Goal: Obtain resource: Download file/media

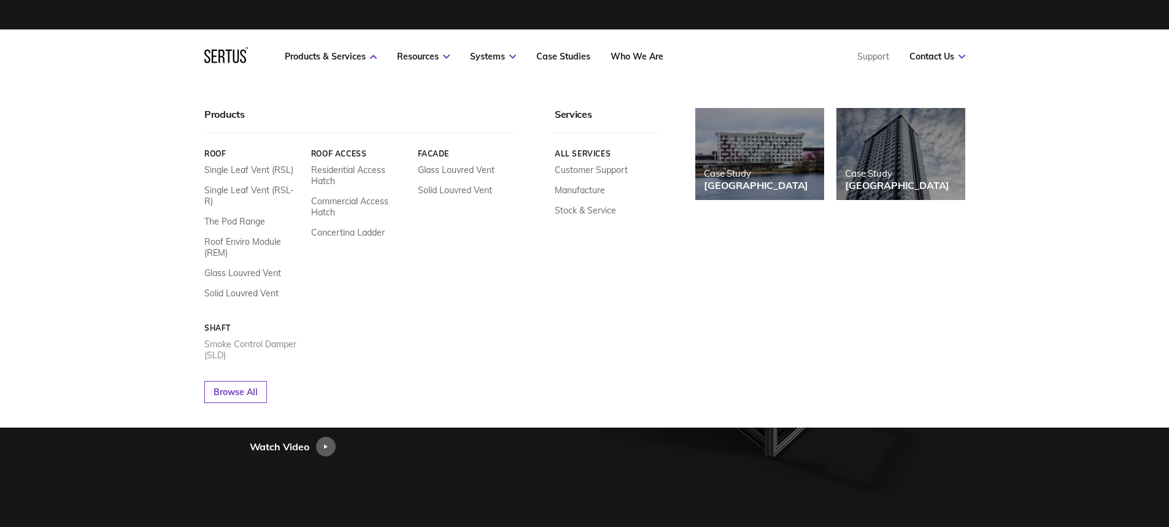
click at [255, 339] on link "Smoke Control Damper (SLD)" at bounding box center [253, 350] width 98 height 22
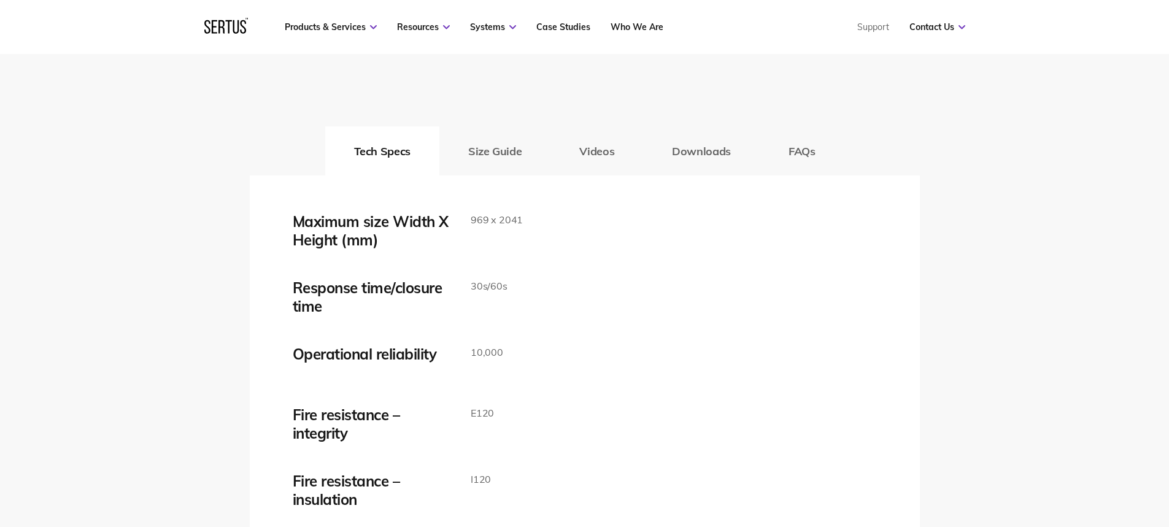
scroll to position [1964, 0]
click at [685, 157] on button "Downloads" at bounding box center [701, 150] width 117 height 49
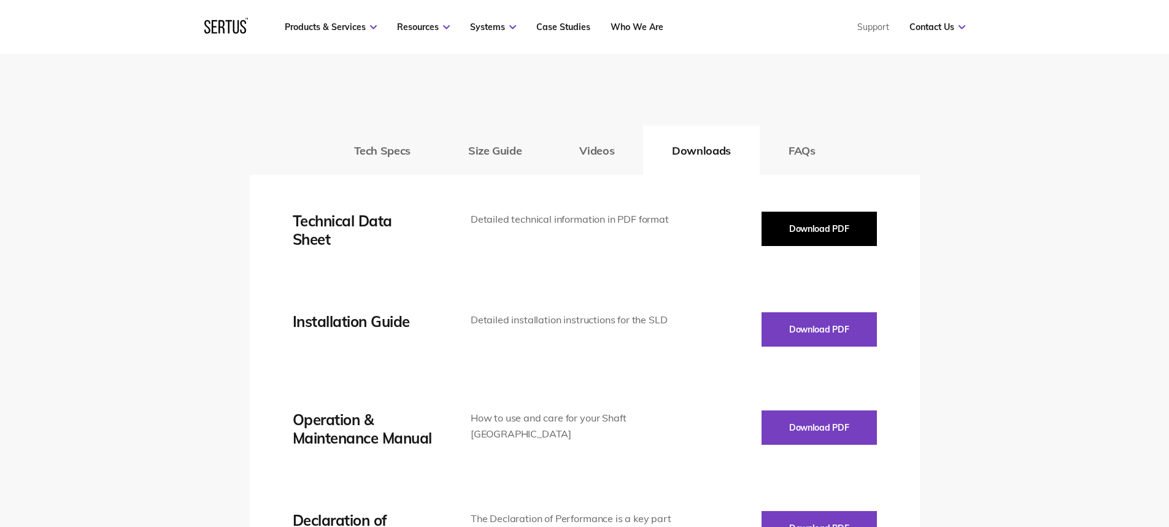
drag, startPoint x: 816, startPoint y: 240, endPoint x: 775, endPoint y: 223, distance: 44.6
drag, startPoint x: 775, startPoint y: 223, endPoint x: 800, endPoint y: 225, distance: 24.7
click at [800, 225] on button "Download PDF" at bounding box center [819, 229] width 115 height 34
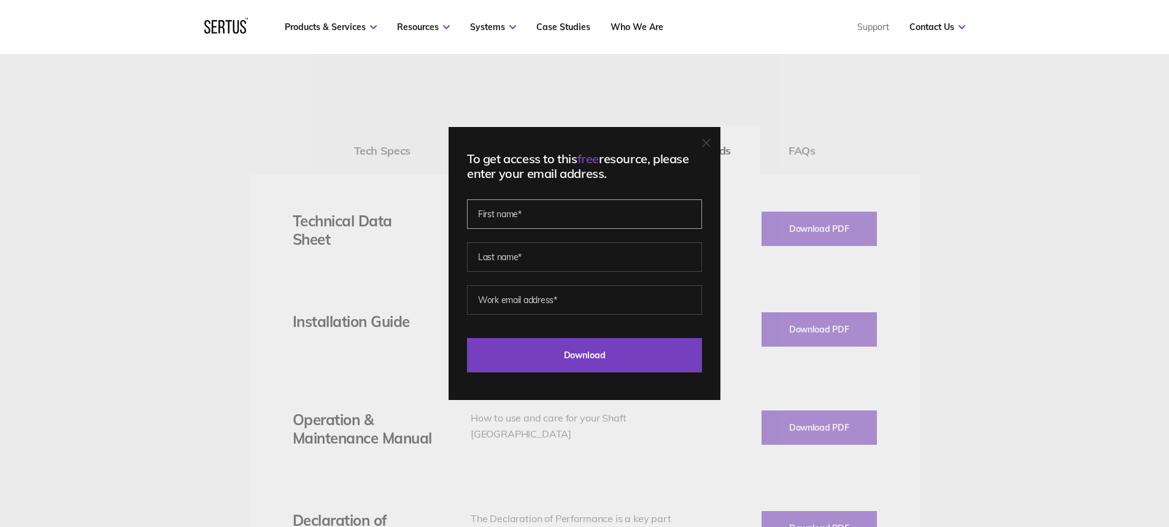
click at [612, 223] on input "text" at bounding box center [584, 213] width 235 height 29
type input "[PERSON_NAME]"
type input "[PERSON_NAME][EMAIL_ADDRESS][DOMAIN_NAME]"
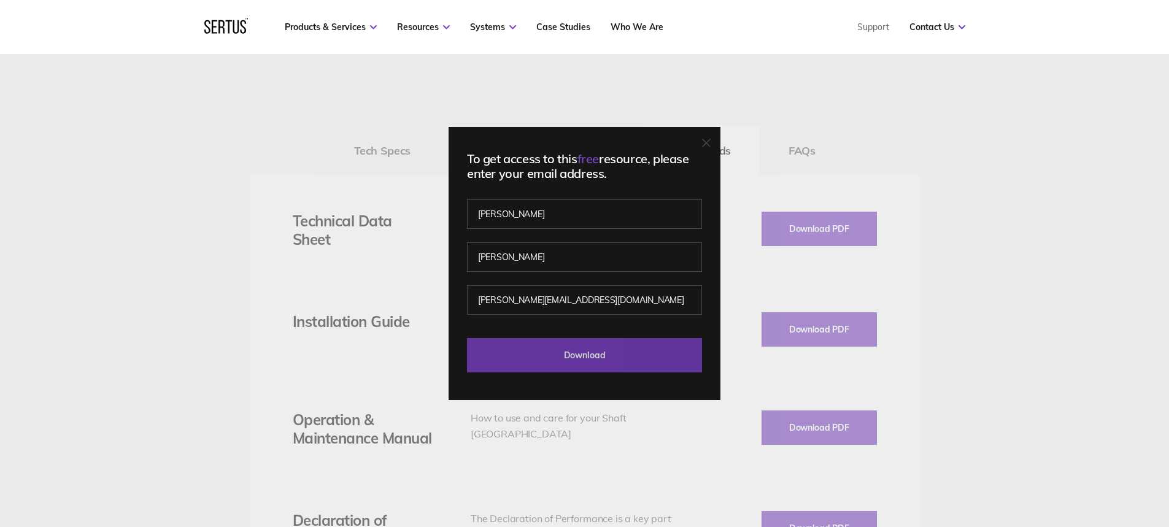
click at [574, 357] on input "Download" at bounding box center [584, 355] width 235 height 34
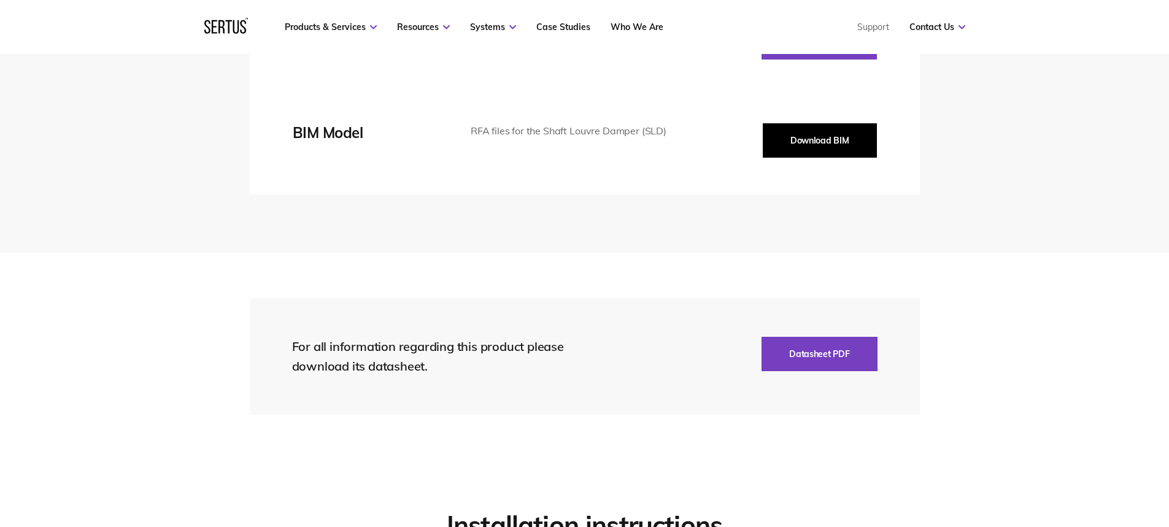
scroll to position [2578, 0]
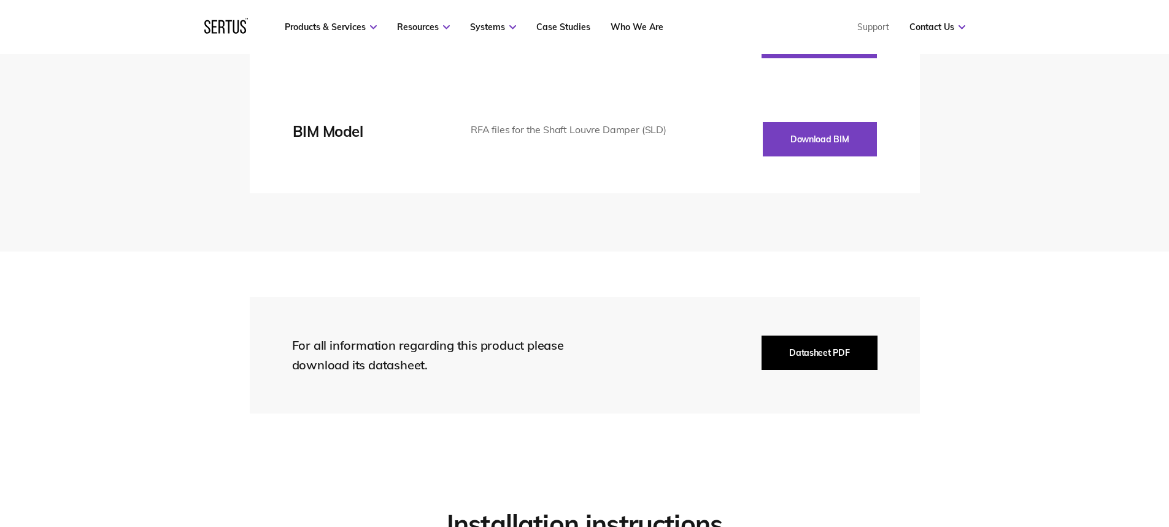
click at [815, 358] on button "Datasheet PDF" at bounding box center [819, 353] width 115 height 34
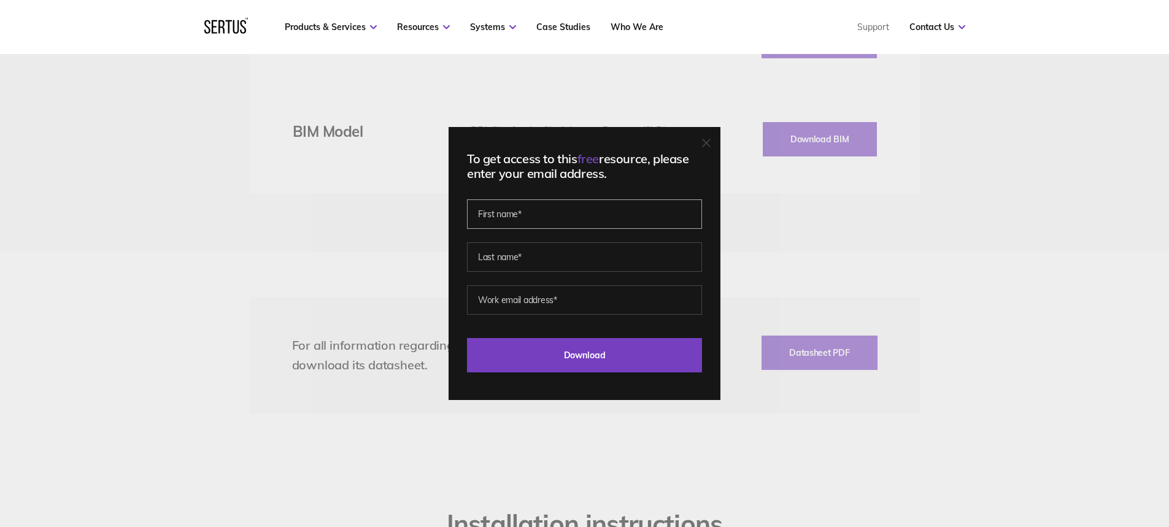
click at [558, 223] on input "text" at bounding box center [584, 213] width 235 height 29
type input "[PERSON_NAME]"
type input "[PERSON_NAME][EMAIL_ADDRESS][DOMAIN_NAME]"
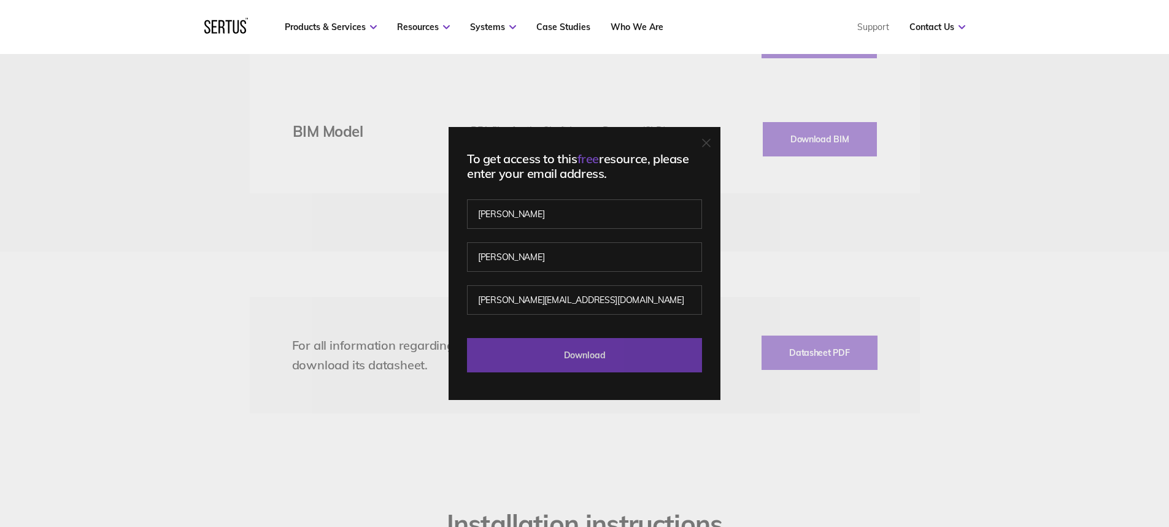
click at [547, 346] on input "Download" at bounding box center [584, 355] width 235 height 34
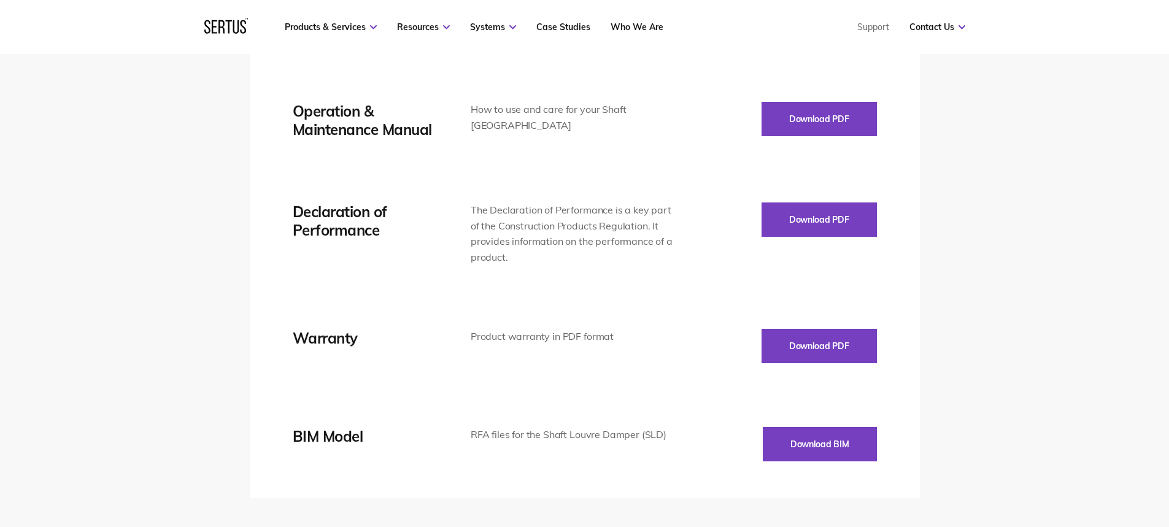
scroll to position [2332, 0]
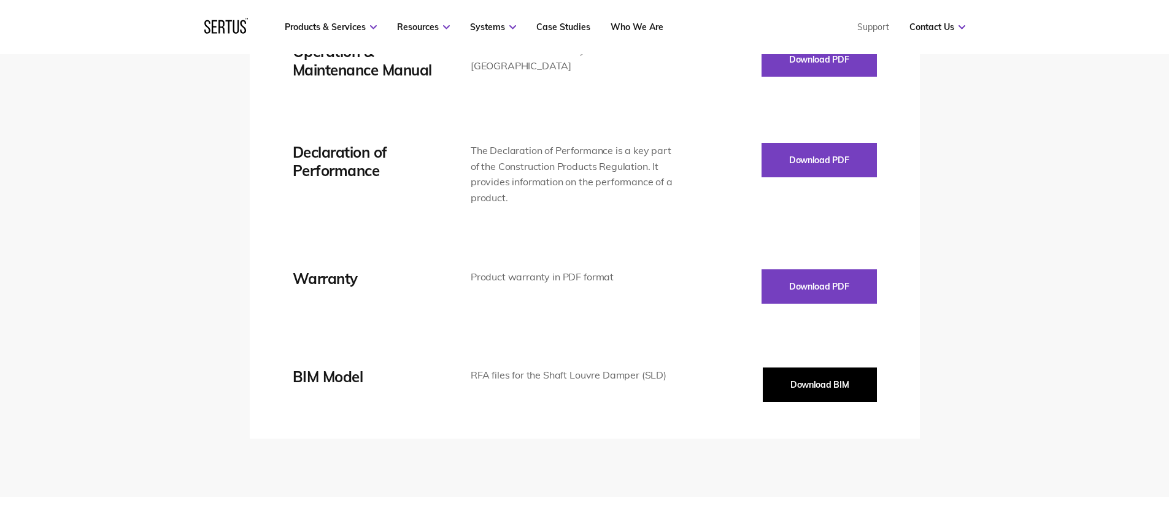
click at [821, 385] on button "Download BIM" at bounding box center [820, 385] width 114 height 34
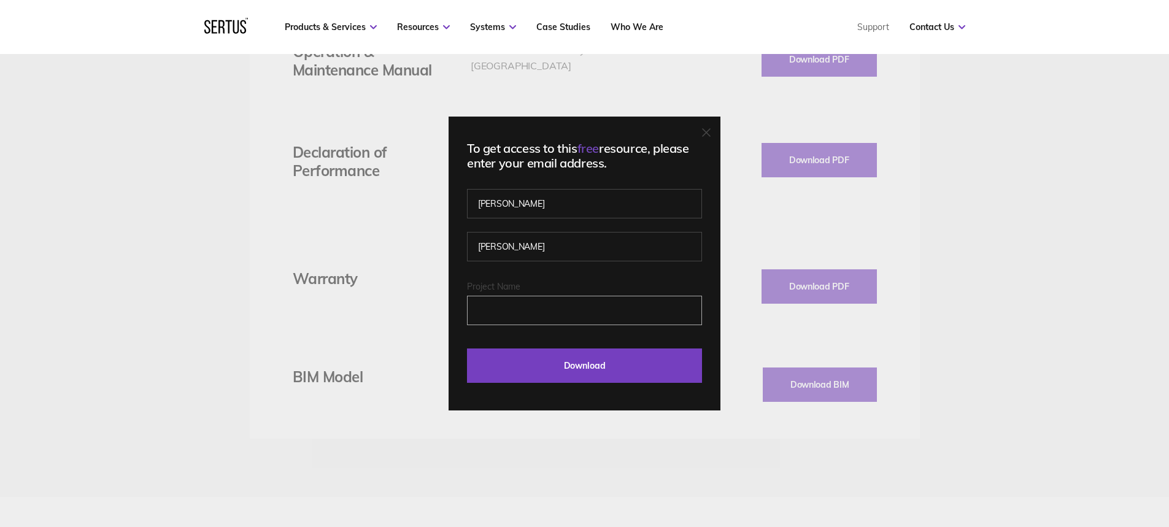
click at [506, 299] on input "Project Name" at bounding box center [584, 310] width 235 height 29
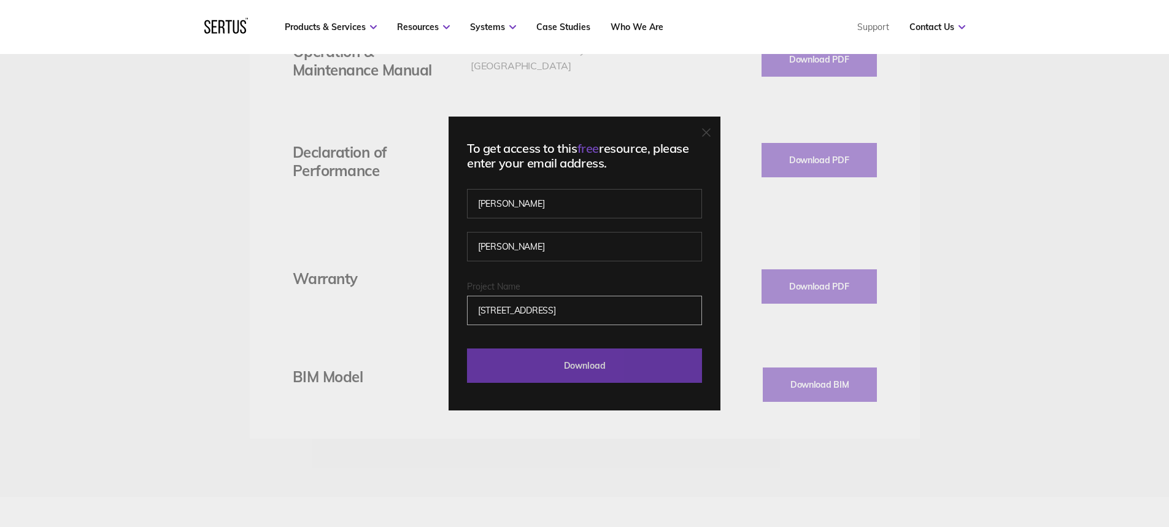
type input "[STREET_ADDRESS]"
click at [566, 358] on input "Download" at bounding box center [584, 366] width 235 height 34
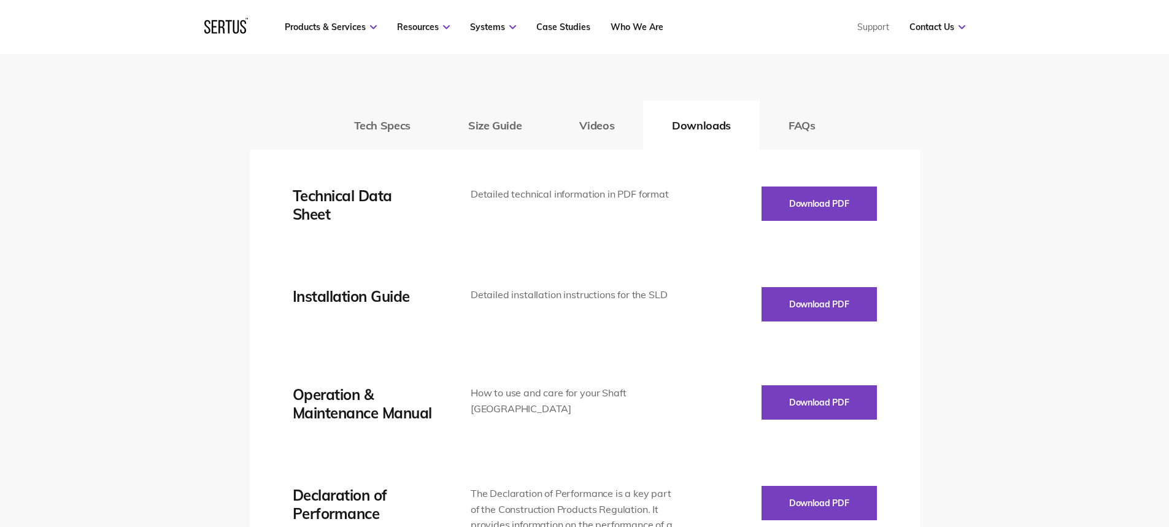
scroll to position [1964, 0]
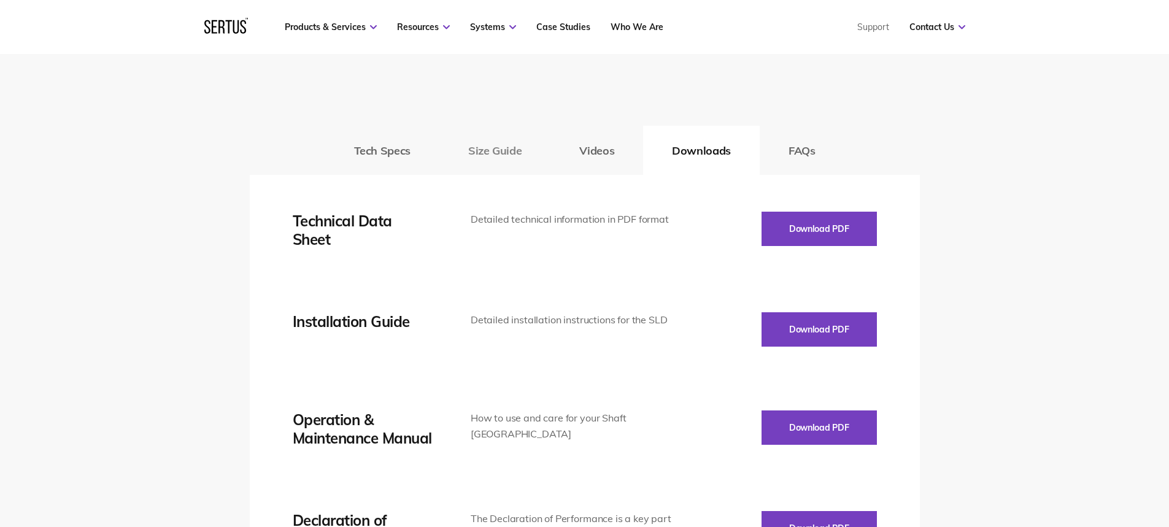
click at [490, 157] on button "Size Guide" at bounding box center [494, 150] width 111 height 49
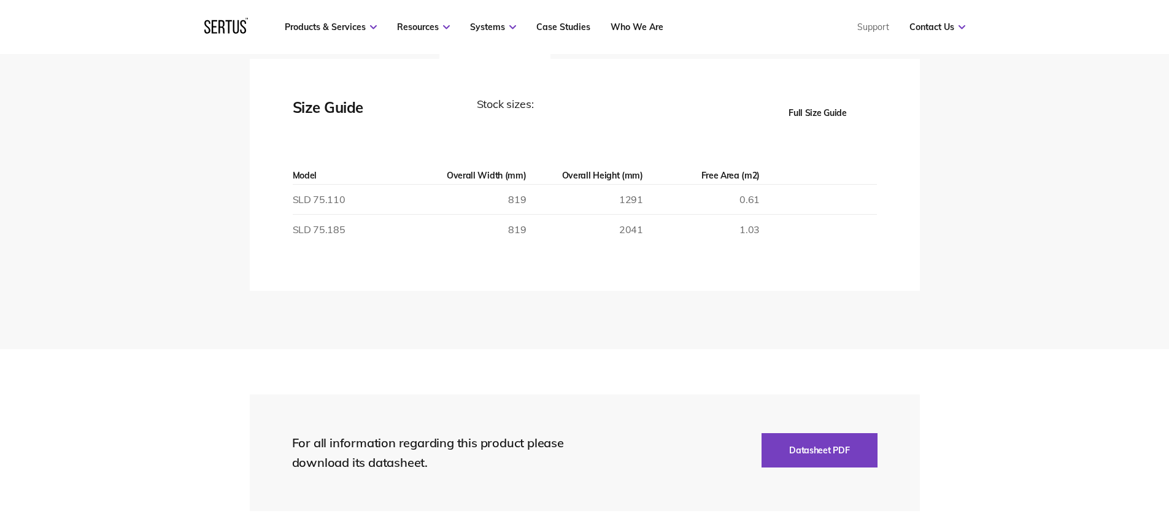
scroll to position [1903, 0]
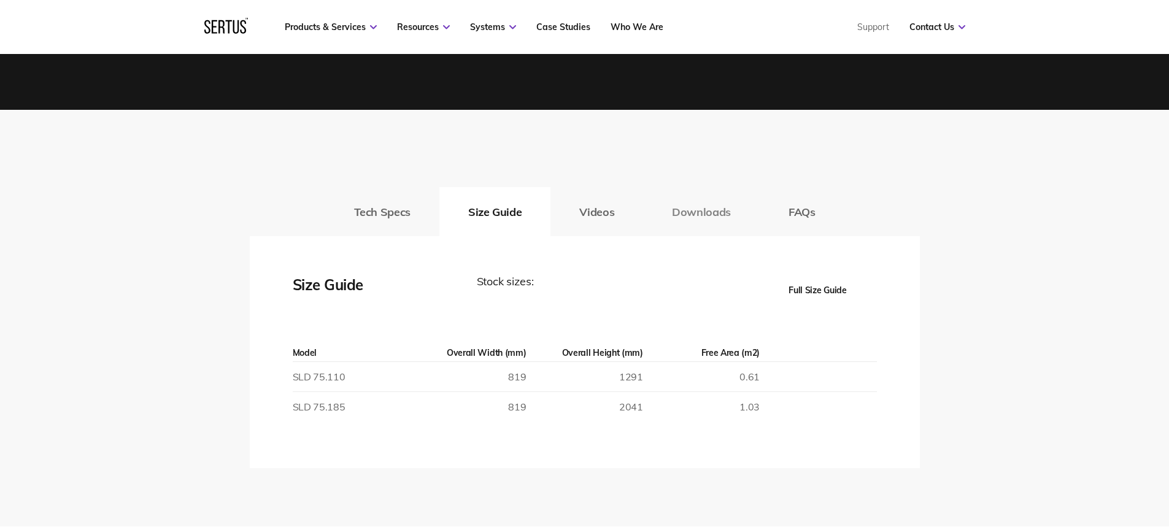
click at [692, 215] on button "Downloads" at bounding box center [701, 211] width 117 height 49
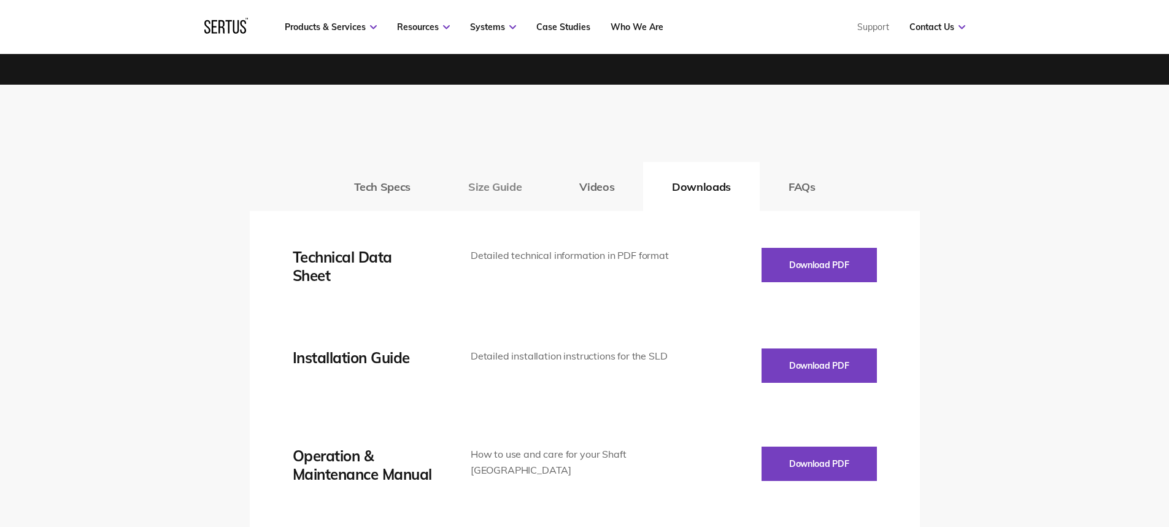
scroll to position [1841, 0]
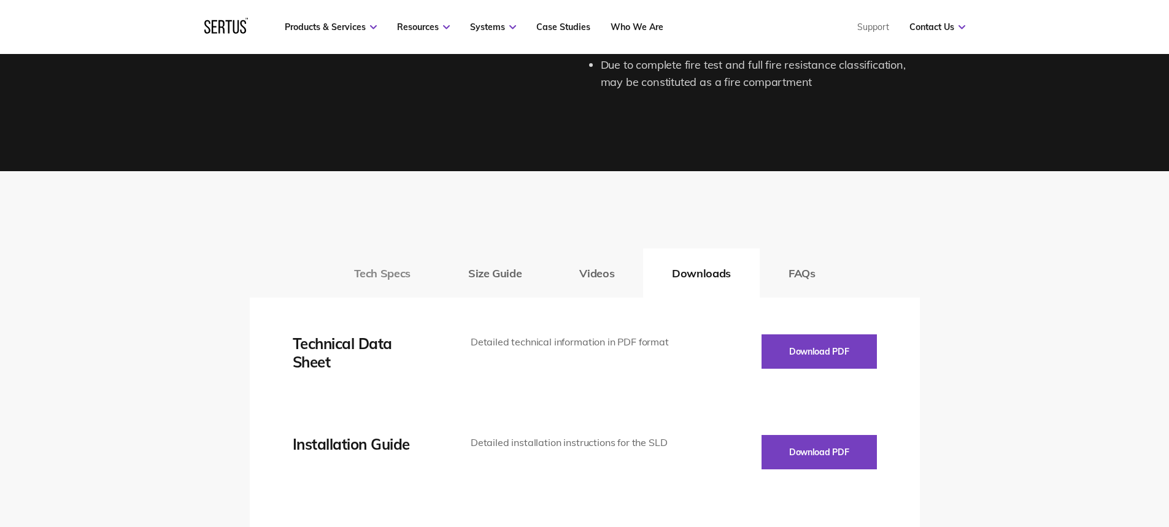
click at [372, 276] on button "Tech Specs" at bounding box center [382, 273] width 114 height 49
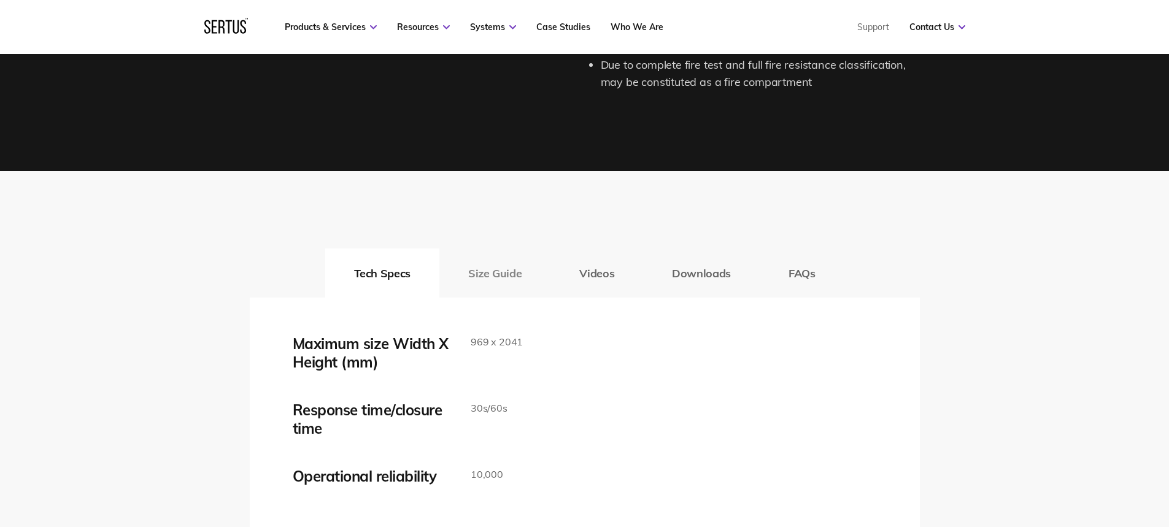
click at [491, 273] on button "Size Guide" at bounding box center [494, 273] width 111 height 49
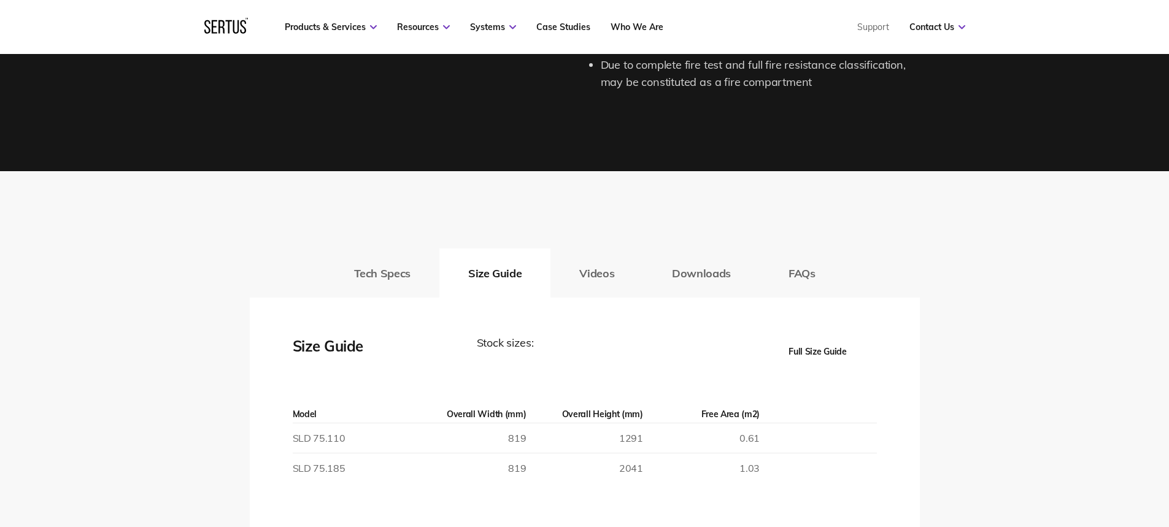
scroll to position [2087, 0]
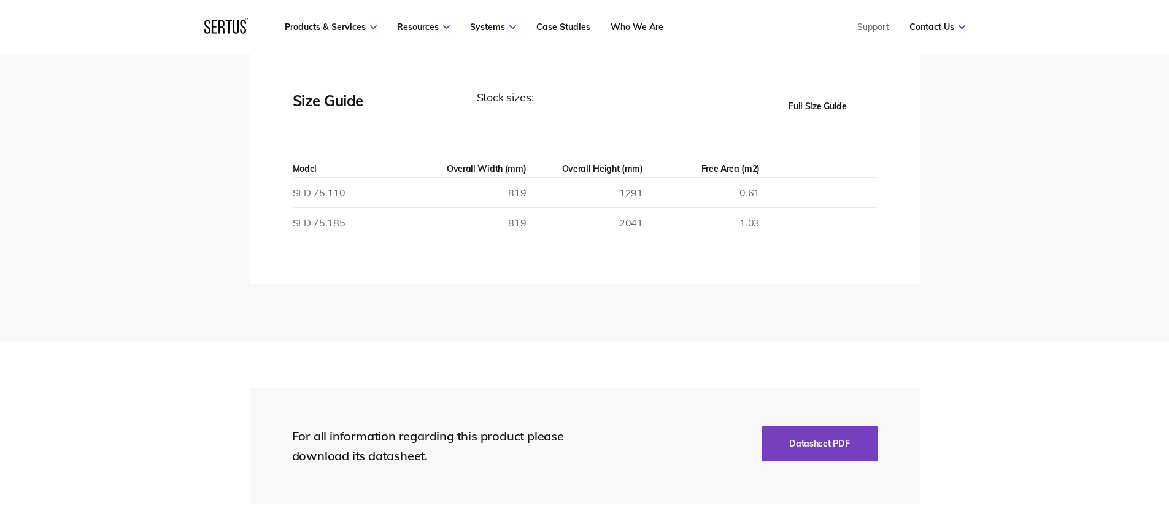
click at [819, 110] on button "Full Size Guide" at bounding box center [818, 106] width 118 height 34
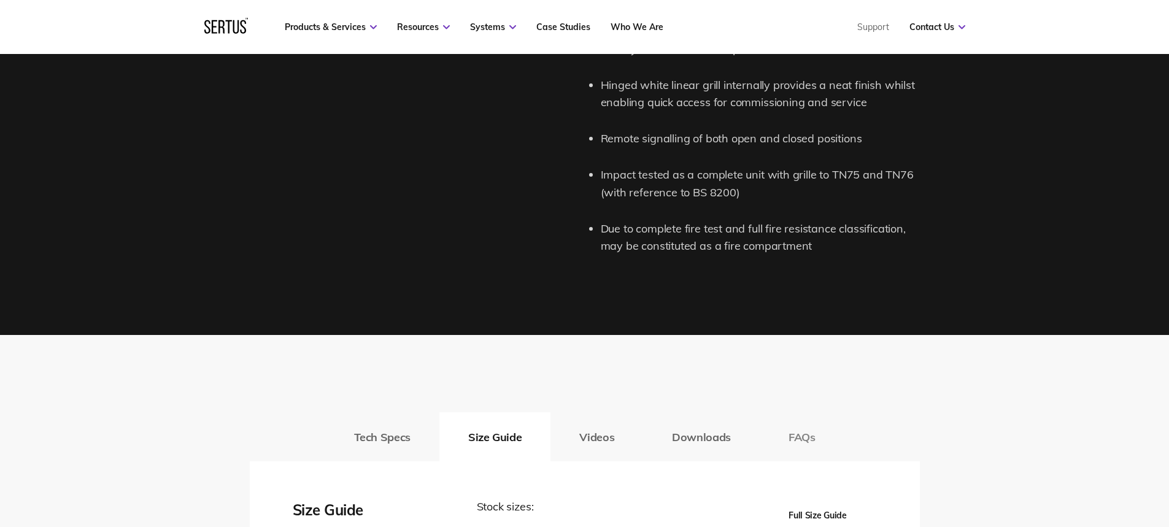
scroll to position [1841, 0]
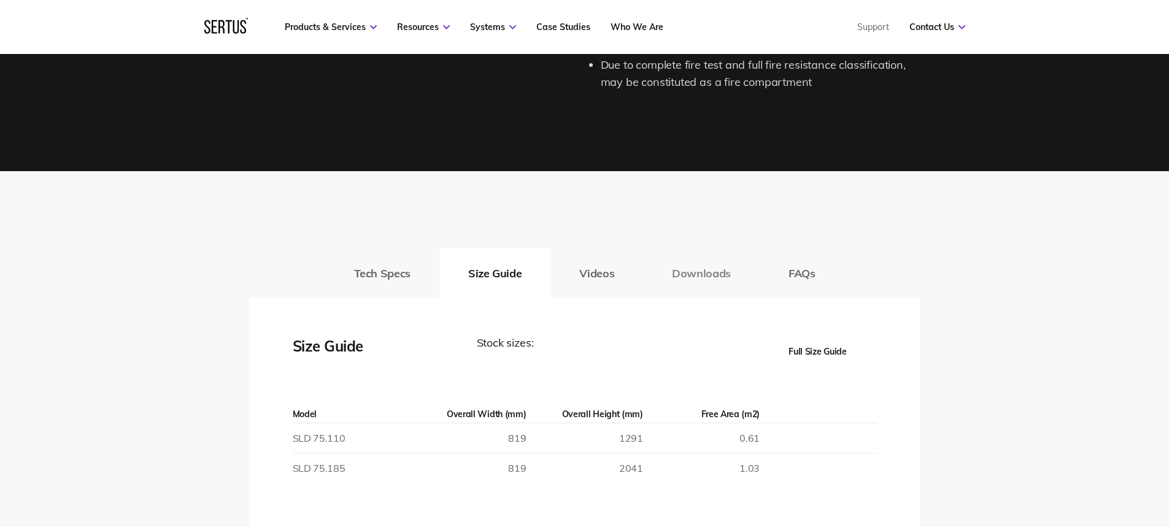
click at [714, 276] on button "Downloads" at bounding box center [701, 273] width 117 height 49
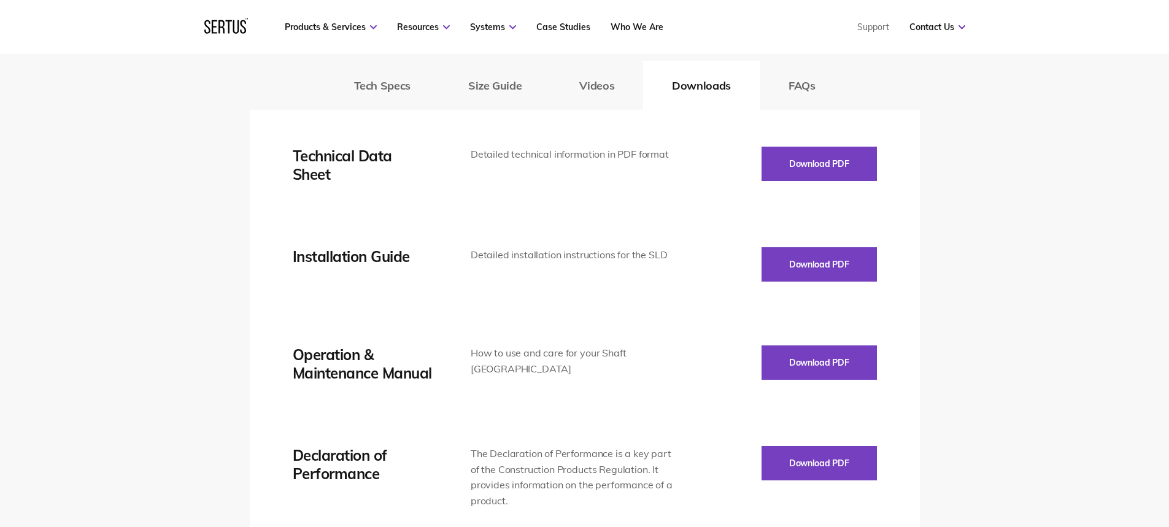
scroll to position [2025, 0]
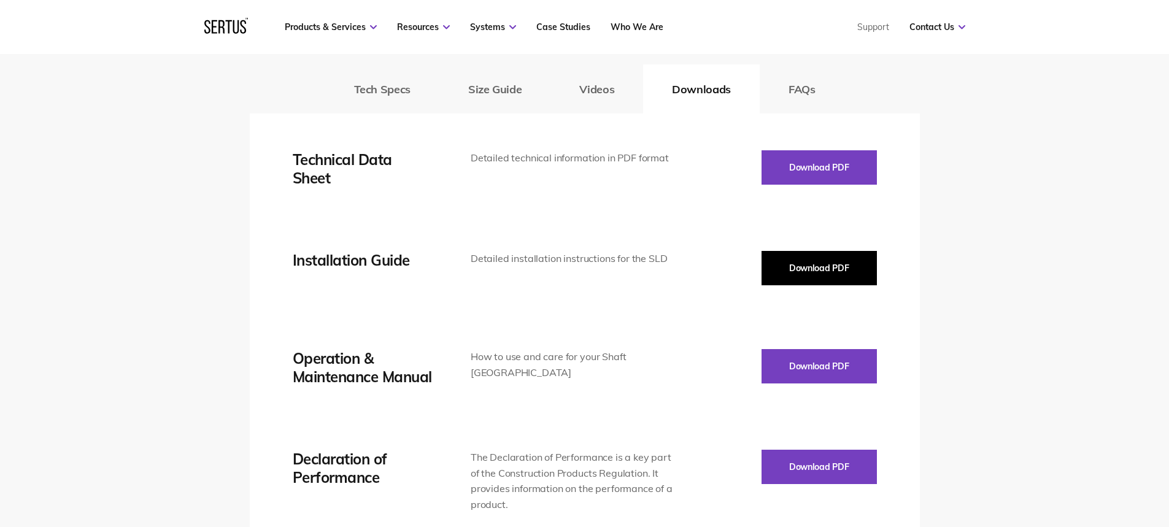
click at [821, 270] on button "Download PDF" at bounding box center [819, 268] width 115 height 34
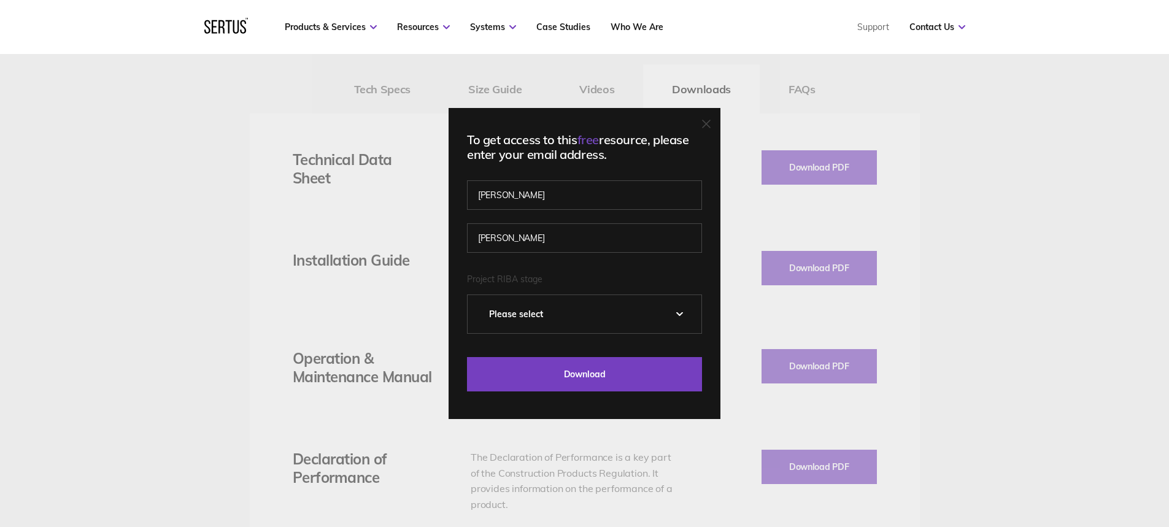
click at [543, 317] on select "Please Select 0 – Strategic Definition 1 - Preparation & Brief 2 - Concept Desi…" at bounding box center [585, 314] width 234 height 38
select select "4 - Technical Design"
click at [472, 295] on select "Please Select 0 – Strategic Definition 1 - Preparation & Brief 2 - Concept Desi…" at bounding box center [585, 314] width 234 height 38
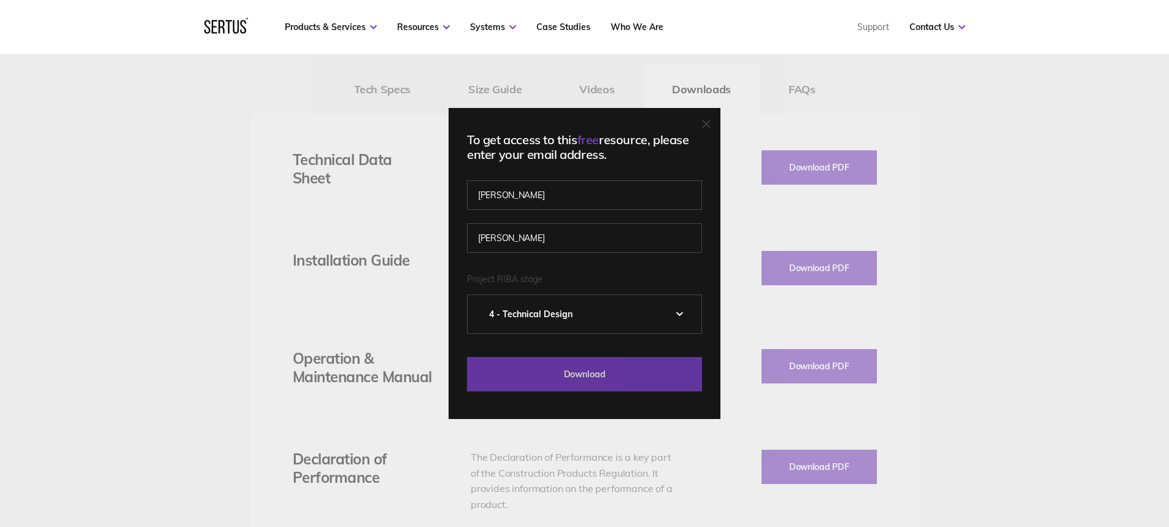
click at [539, 378] on input "Download" at bounding box center [584, 374] width 235 height 34
